Goal: Task Accomplishment & Management: Use online tool/utility

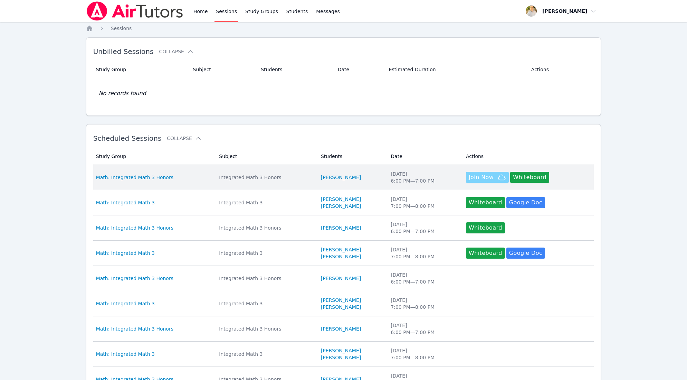
click at [483, 178] on span "Join Now" at bounding box center [481, 177] width 25 height 8
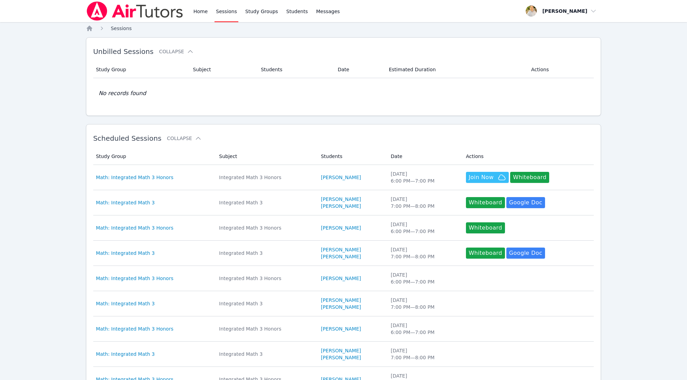
click at [121, 28] on span "Sessions" at bounding box center [121, 29] width 21 height 6
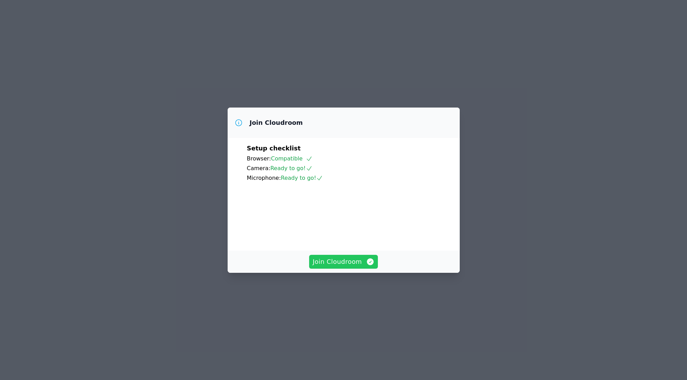
click at [348, 266] on span "Join Cloudroom" at bounding box center [344, 262] width 62 height 10
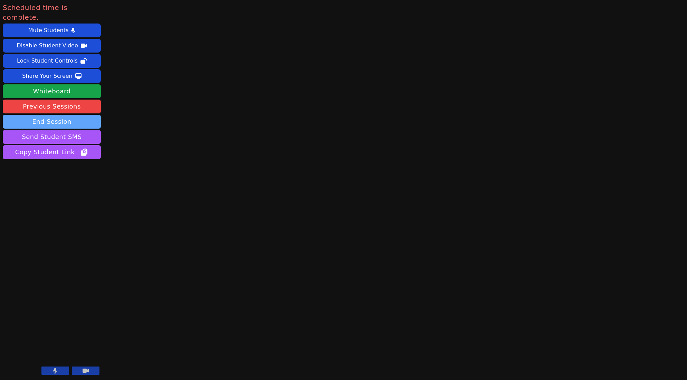
click at [66, 115] on button "End Session" at bounding box center [52, 122] width 98 height 14
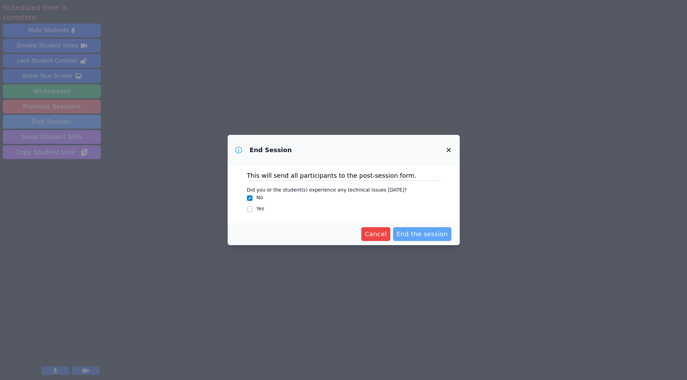
click at [435, 235] on span "End the session" at bounding box center [421, 234] width 51 height 10
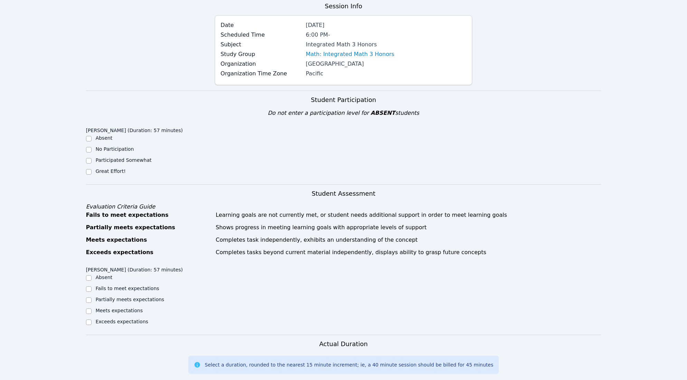
scroll to position [66, 0]
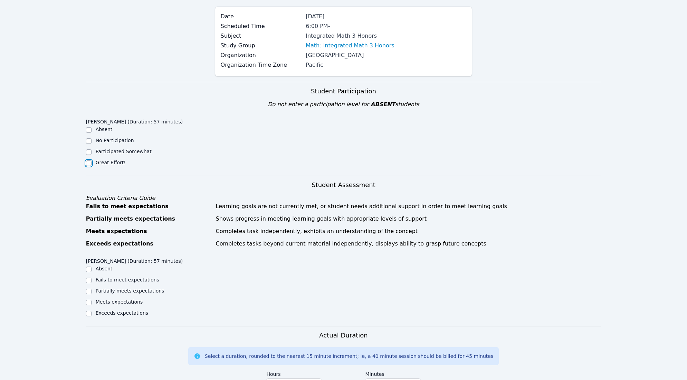
click at [91, 163] on input "Great Effort!" at bounding box center [89, 163] width 6 height 6
checkbox input "true"
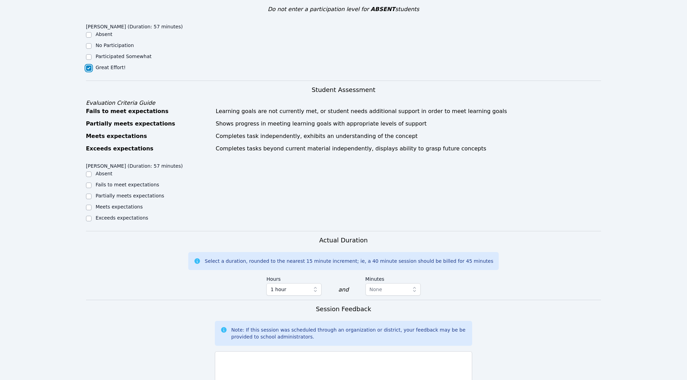
scroll to position [216, 0]
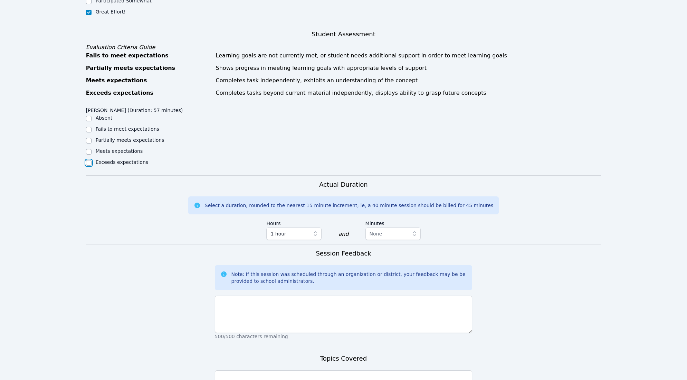
click at [88, 161] on input "Exceeds expectations" at bounding box center [89, 163] width 6 height 6
checkbox input "true"
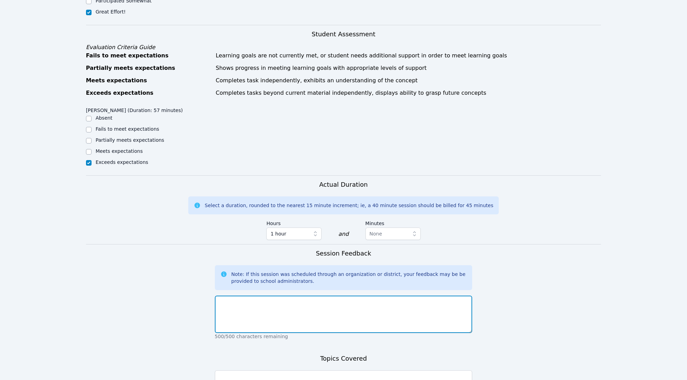
click at [233, 300] on textarea at bounding box center [344, 313] width 258 height 37
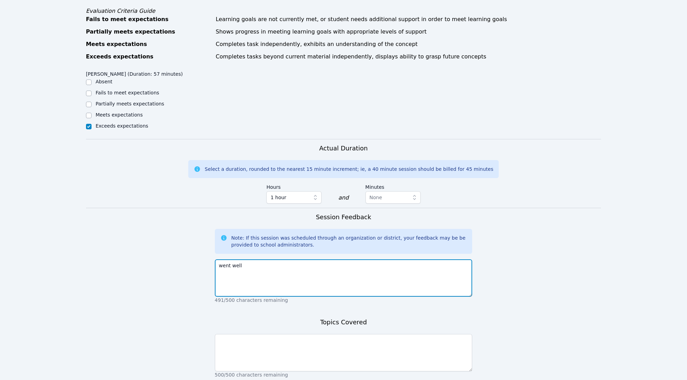
scroll to position [286, 0]
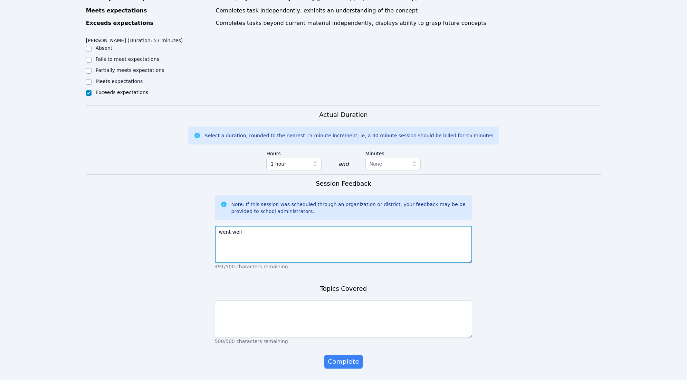
type textarea "went well"
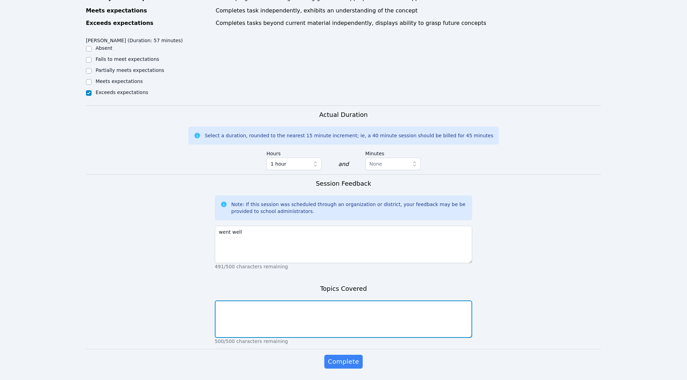
click at [232, 326] on textarea at bounding box center [344, 318] width 258 height 37
type textarea "worked on graphing polynomials by using their zeros."
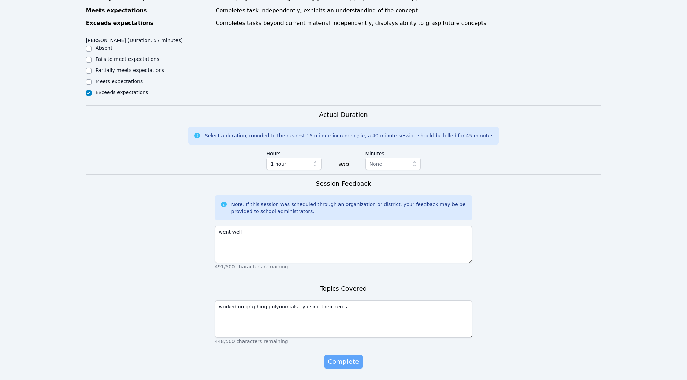
click at [347, 363] on span "Complete" at bounding box center [343, 361] width 31 height 10
